Goal: Task Accomplishment & Management: Use online tool/utility

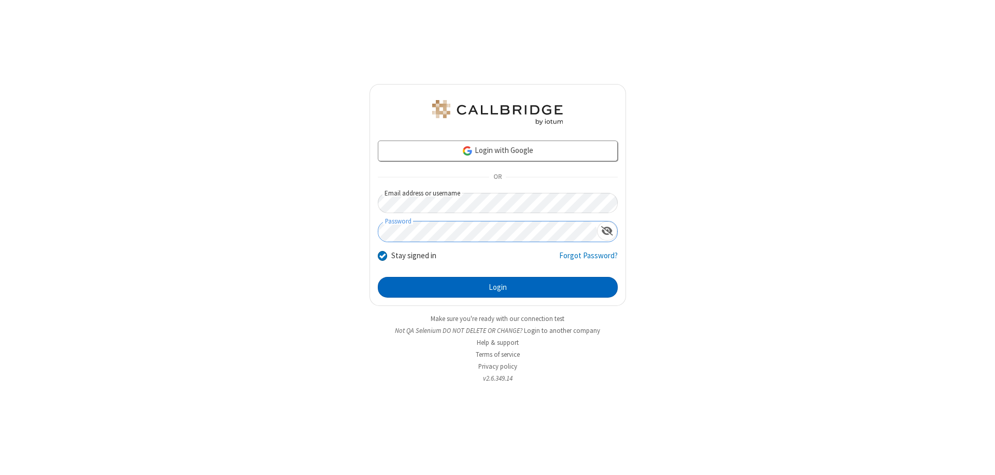
click at [498, 287] on button "Login" at bounding box center [498, 287] width 240 height 21
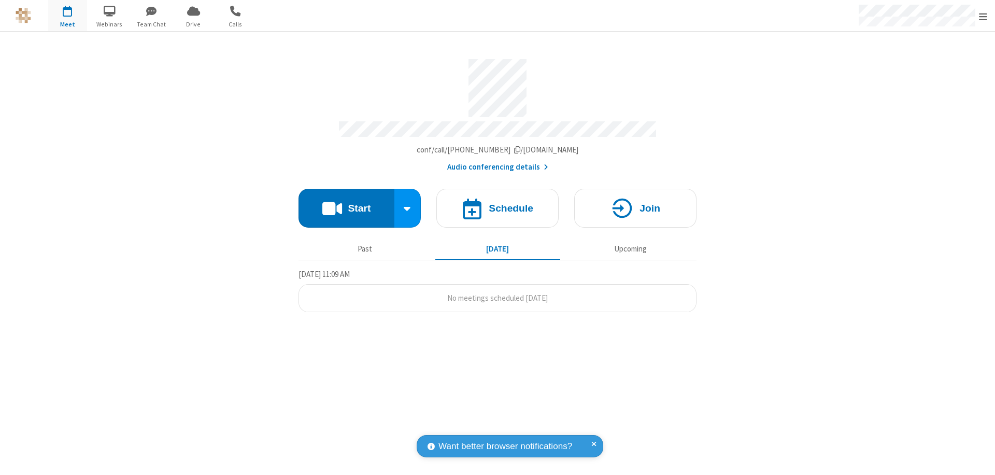
click at [346, 203] on button "Start" at bounding box center [347, 208] width 96 height 39
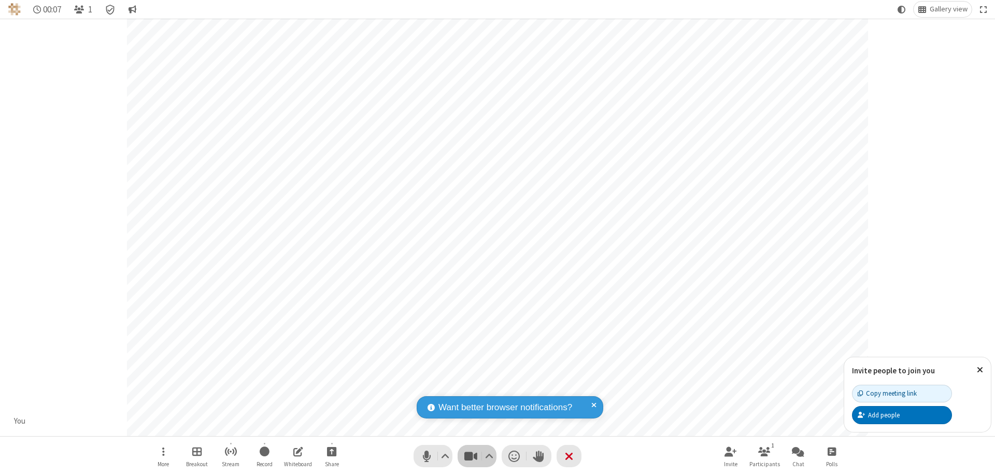
click at [471, 456] on span "Stop video (⌘+Shift+V)" at bounding box center [471, 455] width 16 height 15
click at [471, 456] on span "Start video (⌘+Shift+V)" at bounding box center [471, 455] width 16 height 15
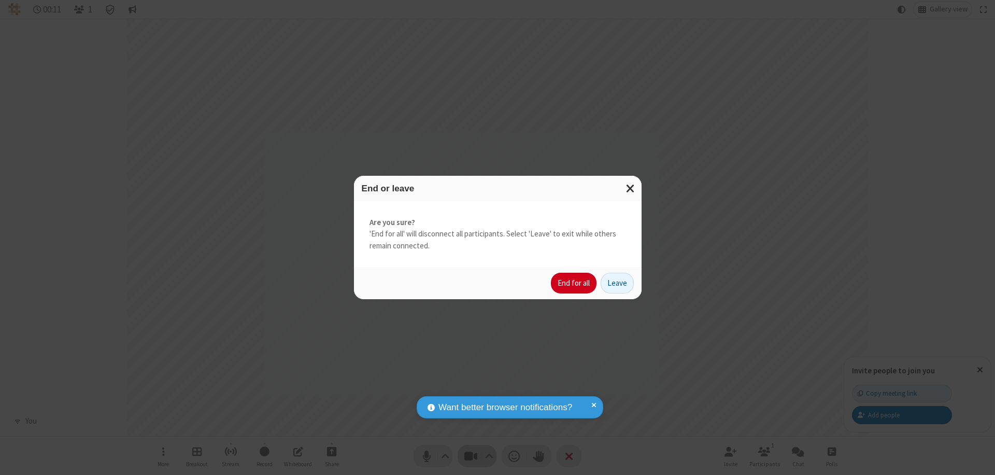
click at [574, 283] on button "End for all" at bounding box center [574, 283] width 46 height 21
